Goal: Task Accomplishment & Management: Manage account settings

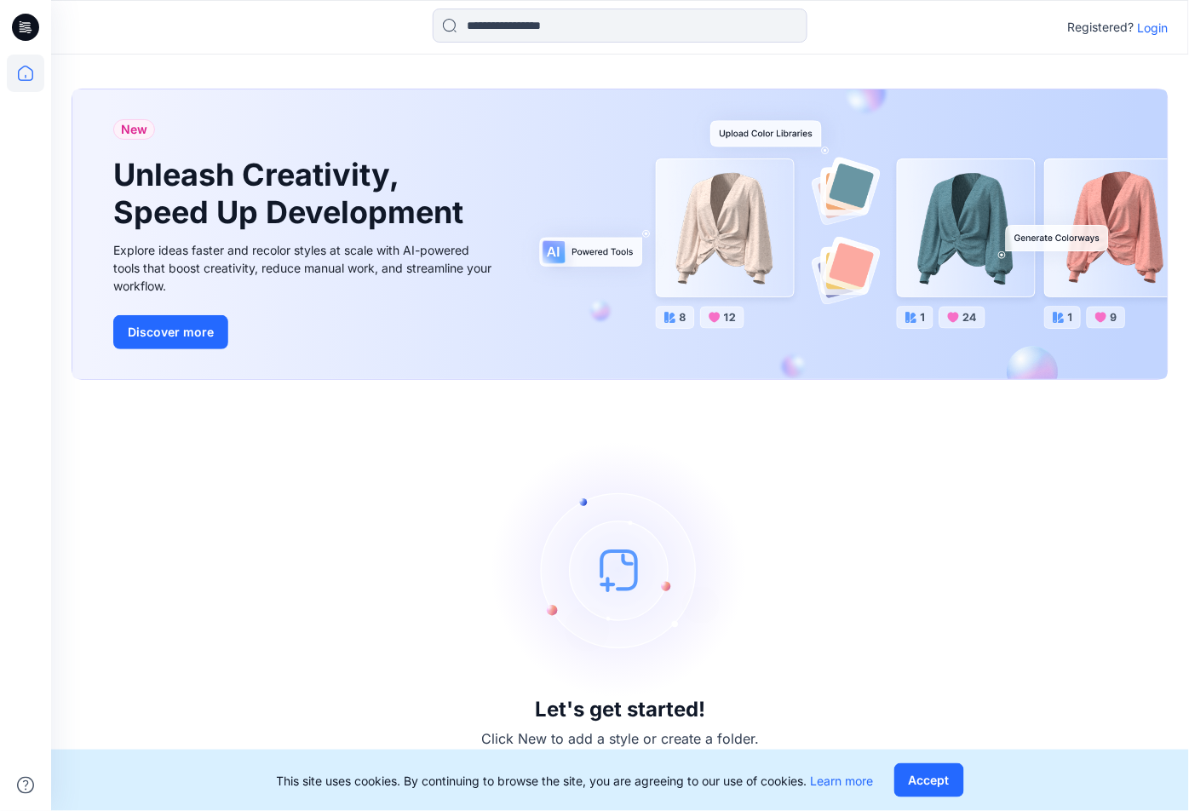
click at [1160, 32] on p "Login" at bounding box center [1153, 28] width 31 height 18
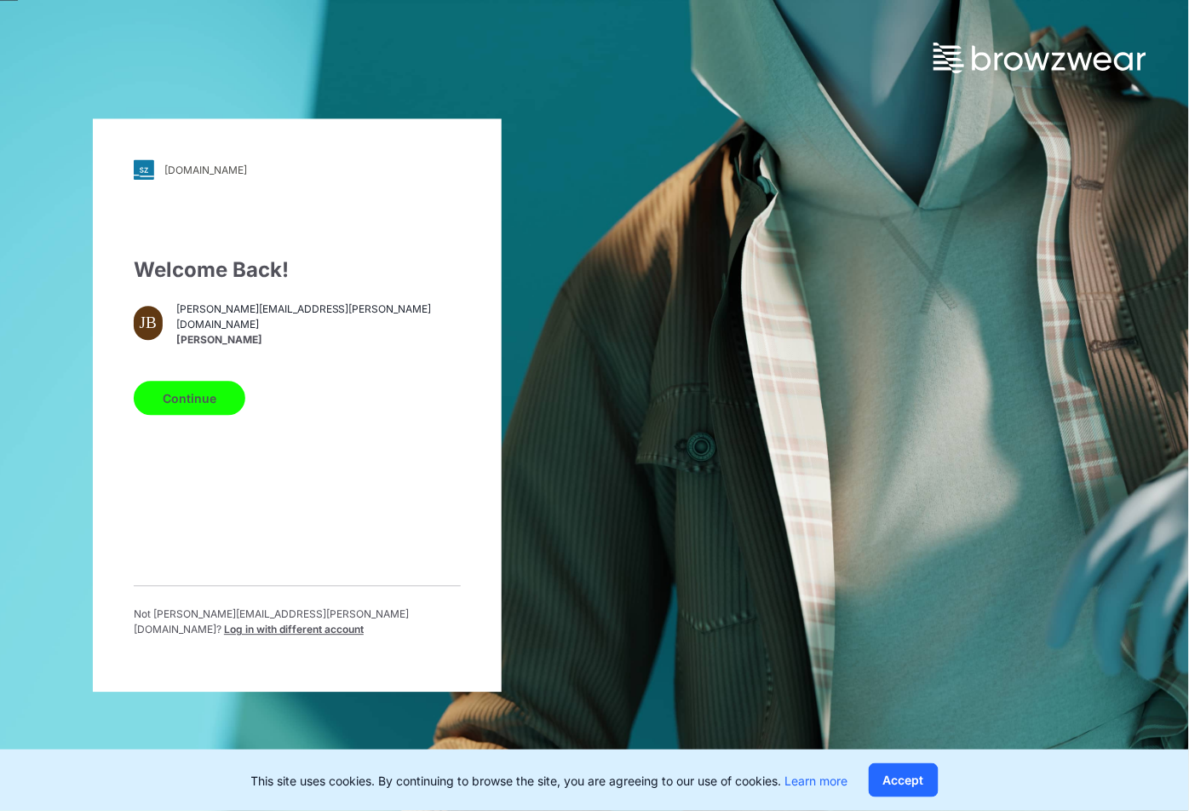
click at [188, 415] on button "Continue" at bounding box center [190, 399] width 112 height 34
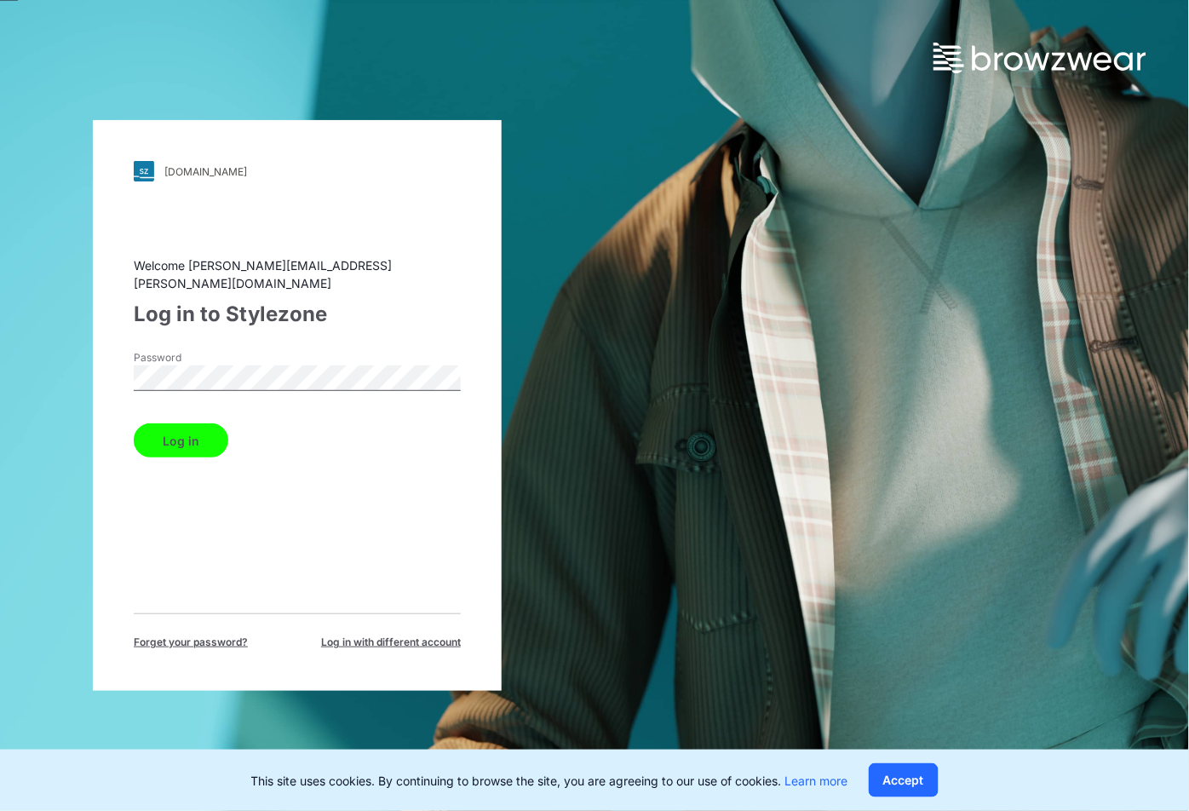
click at [185, 424] on button "Log in" at bounding box center [181, 440] width 95 height 34
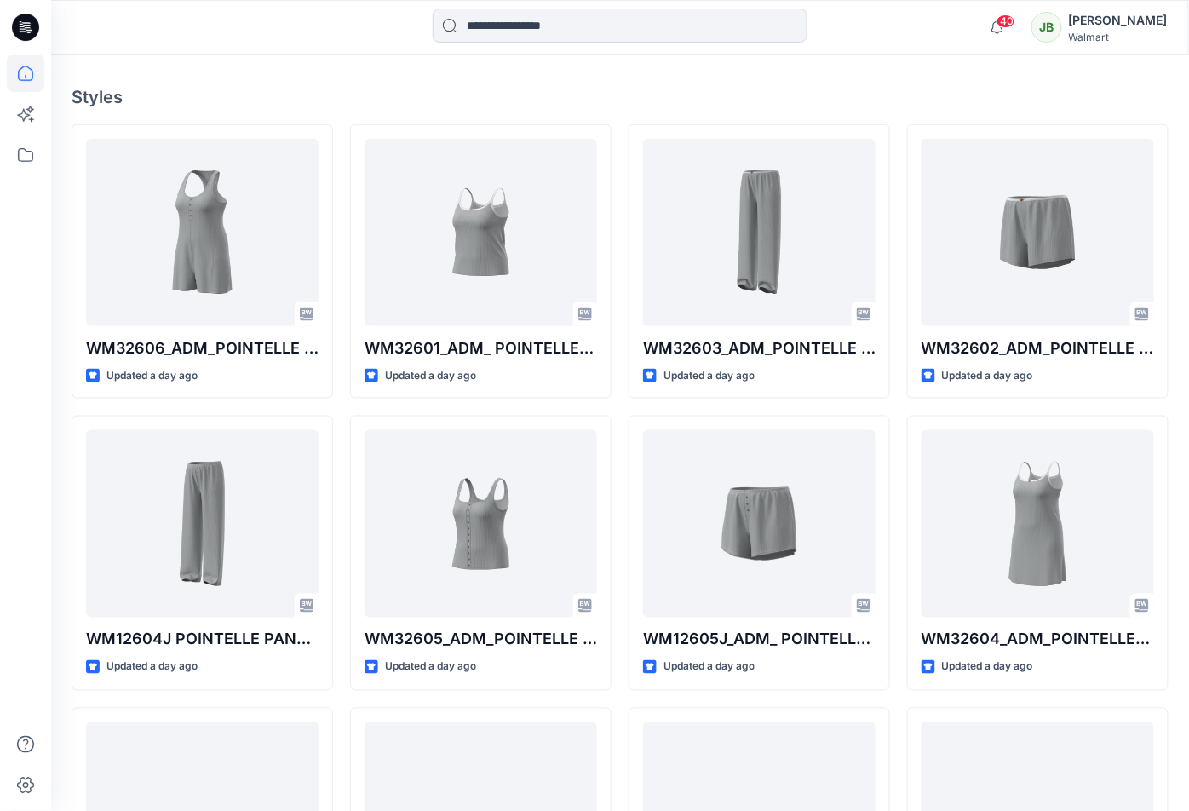
scroll to position [505, 0]
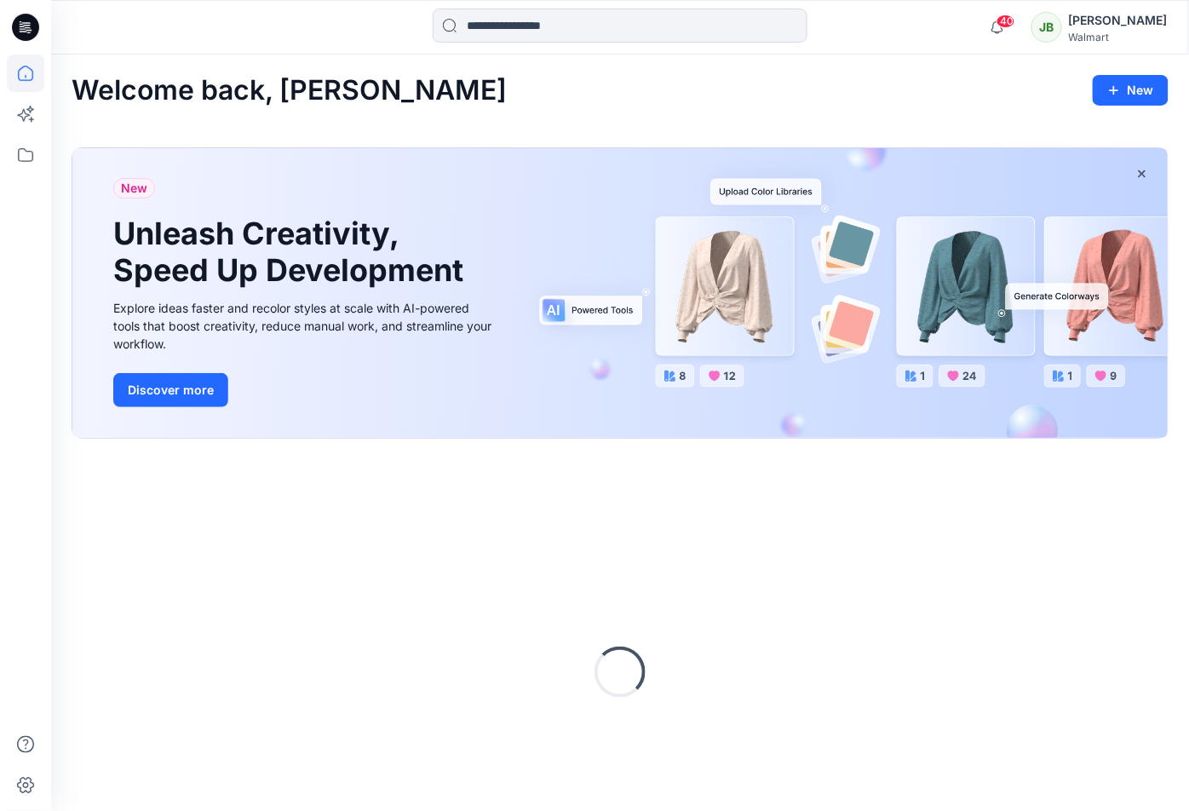
scroll to position [505, 0]
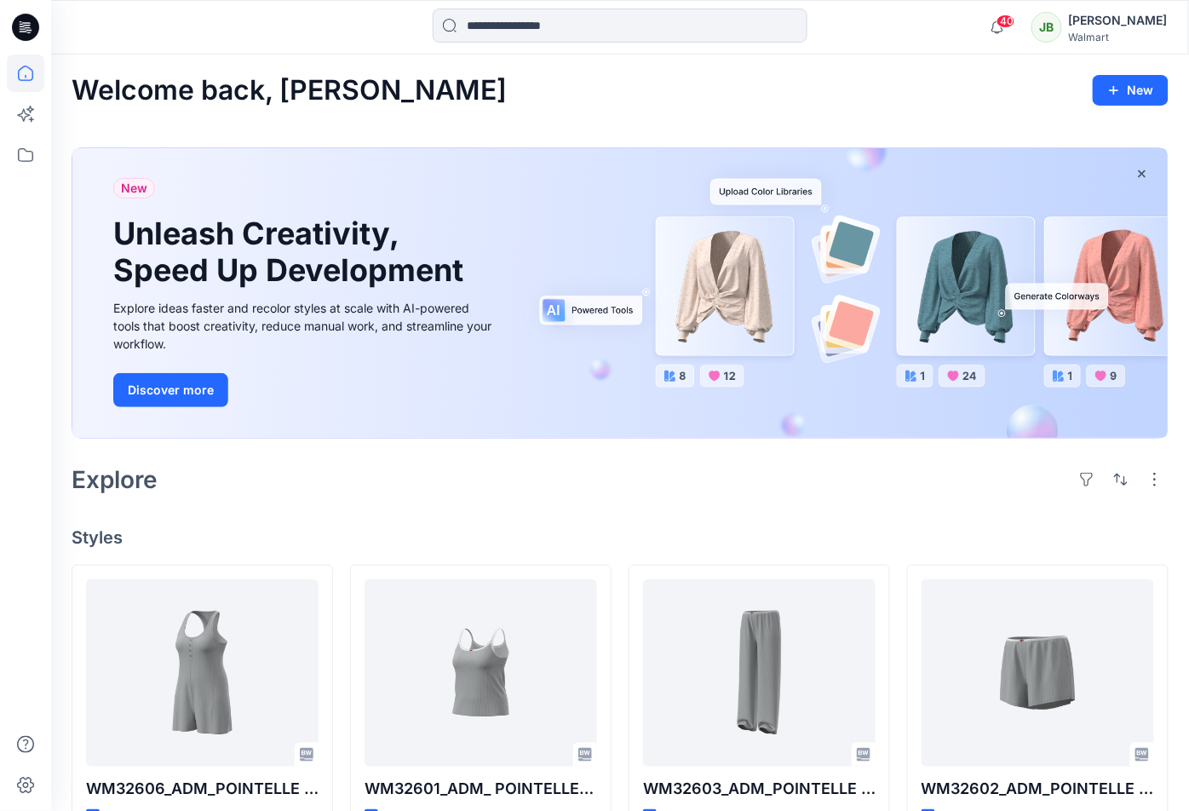
click at [28, 30] on icon at bounding box center [29, 30] width 6 height 1
